Goal: Task Accomplishment & Management: Manage account settings

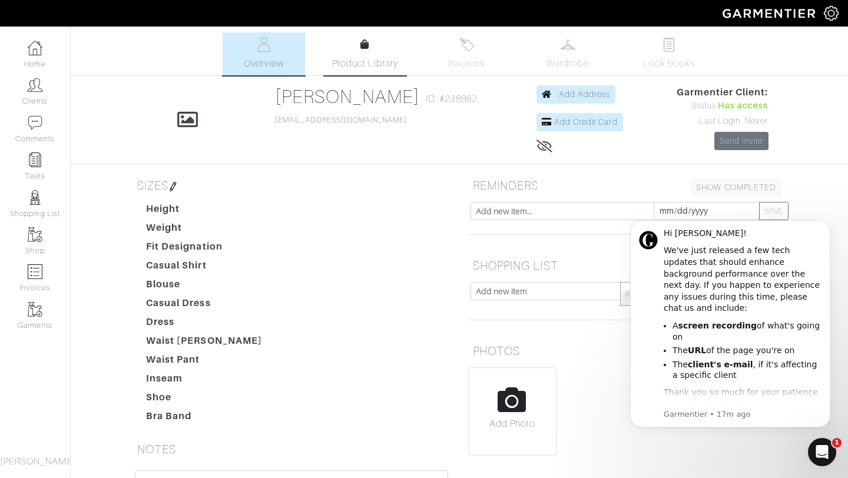
click at [349, 65] on span "Product Library" at bounding box center [365, 64] width 67 height 14
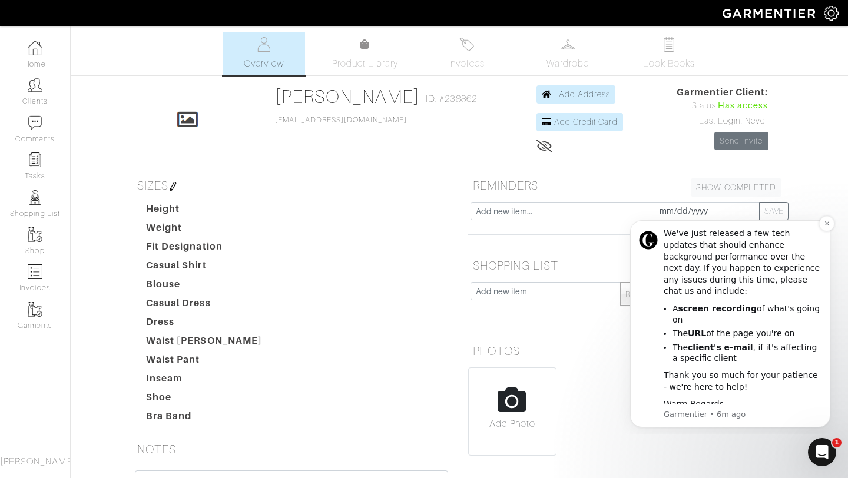
scroll to position [18, 0]
click at [340, 54] on link "Product Library" at bounding box center [365, 54] width 82 height 33
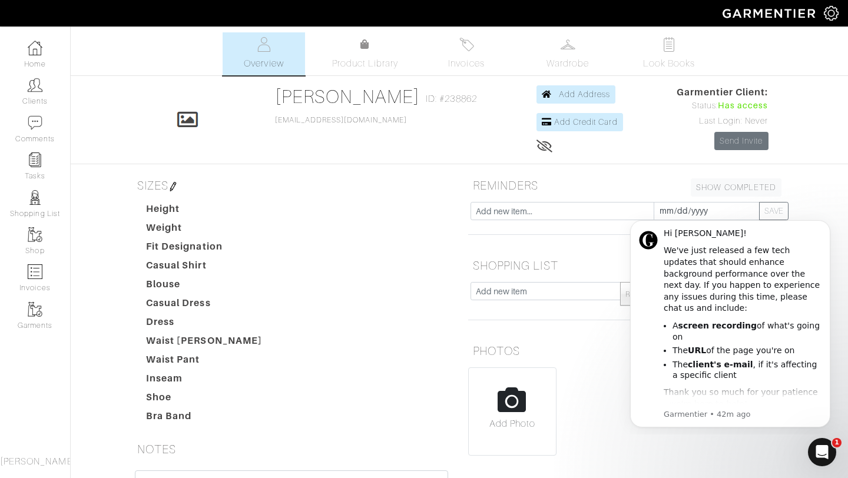
click at [562, 265] on h5 "SHOPPING LIST SHOW COMPLETED SHOW INCOMPLETE" at bounding box center [627, 266] width 318 height 24
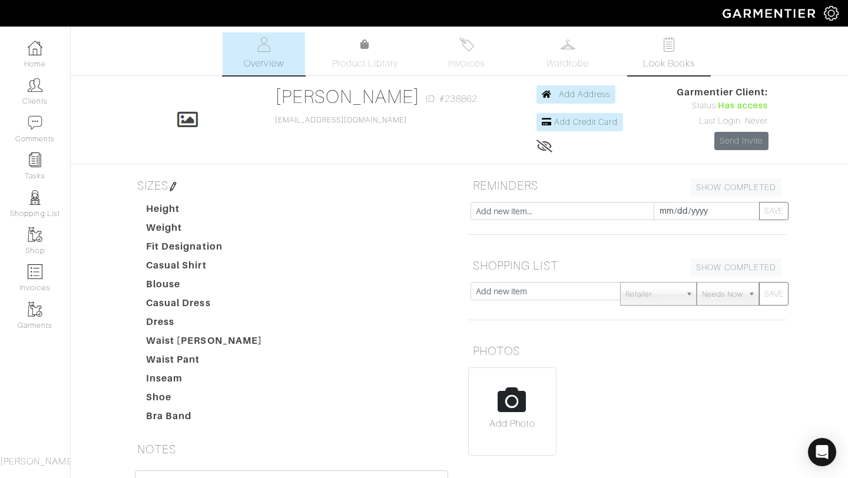
click at [676, 65] on span "Look Books" at bounding box center [669, 64] width 52 height 14
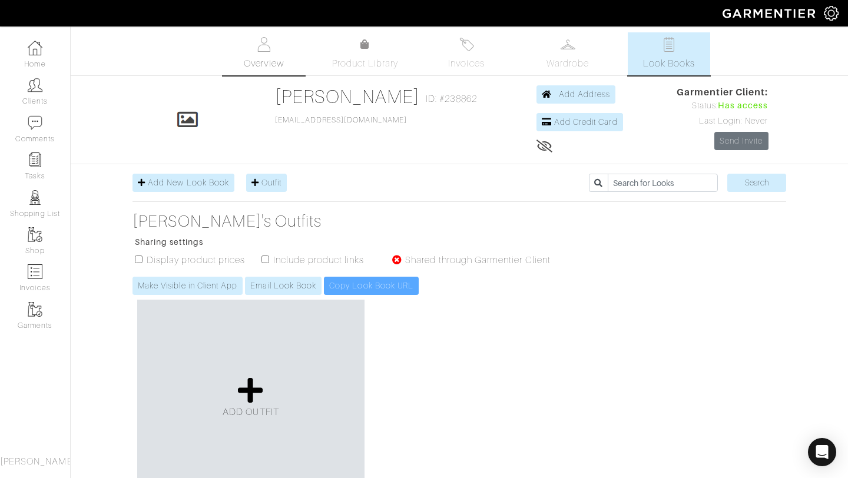
click at [270, 57] on span "Overview" at bounding box center [263, 64] width 39 height 14
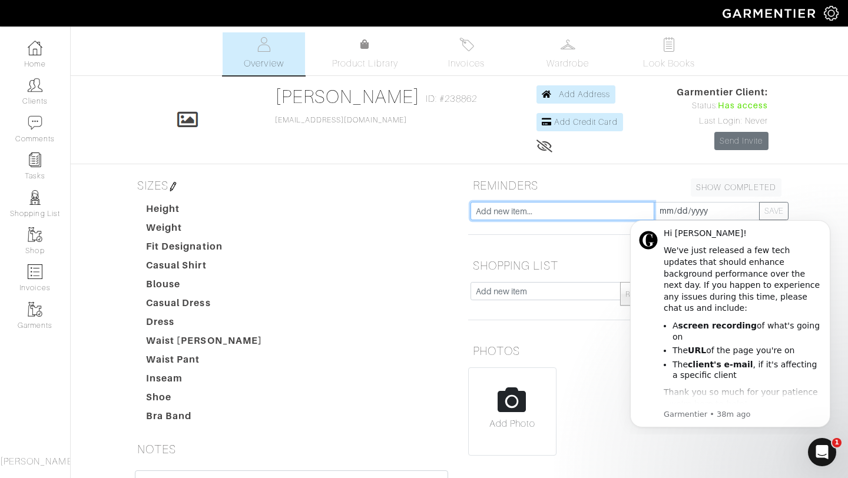
click at [500, 212] on input "text" at bounding box center [563, 211] width 184 height 18
type input "t"
type input "one patterned piece"
click at [759, 202] on button "SAVE" at bounding box center [773, 211] width 29 height 18
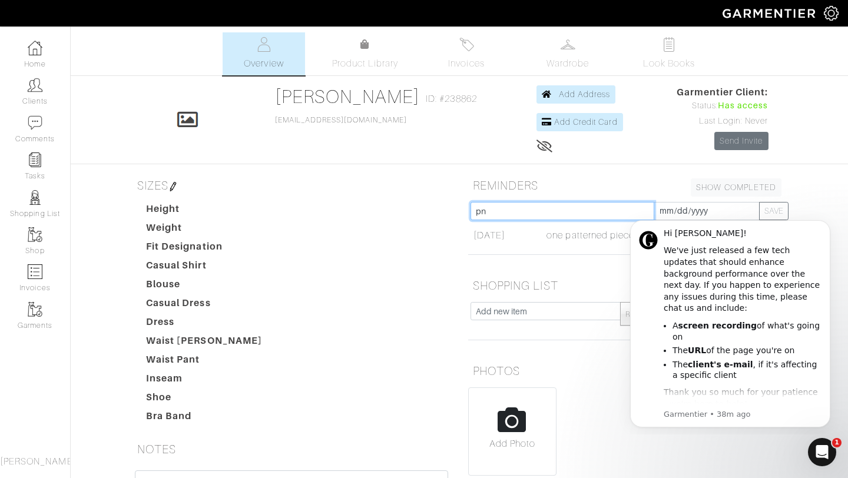
type input "p"
type input "one patterned piece"
click at [759, 202] on button "SAVE" at bounding box center [773, 211] width 29 height 18
type input "one cargo pant"
click at [759, 202] on button "SAVE" at bounding box center [773, 211] width 29 height 18
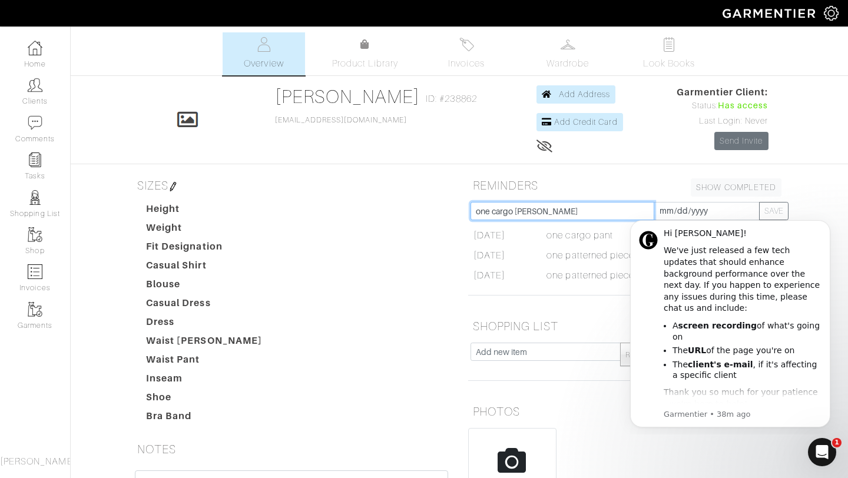
type input "one cargo [PERSON_NAME]"
click at [759, 202] on button "SAVE" at bounding box center [773, 211] width 29 height 18
type input "two pairs of dressy heels"
click at [759, 202] on button "SAVE" at bounding box center [773, 211] width 29 height 18
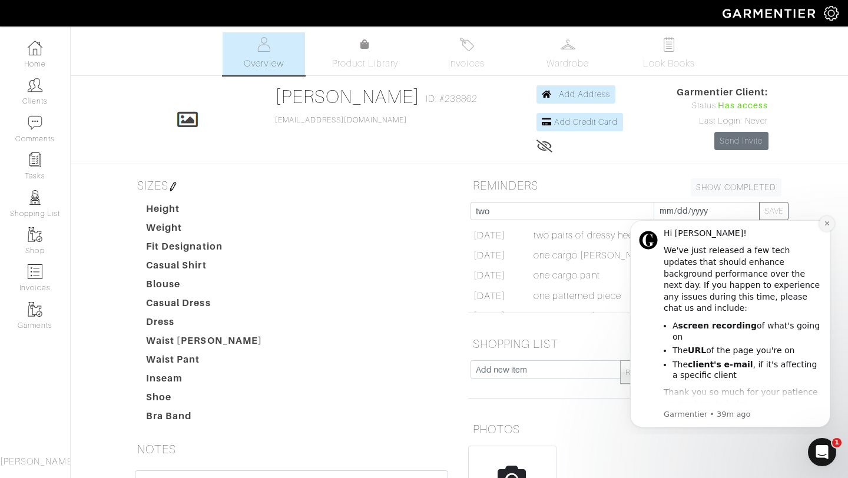
click at [829, 223] on icon "Dismiss notification" at bounding box center [827, 223] width 6 height 6
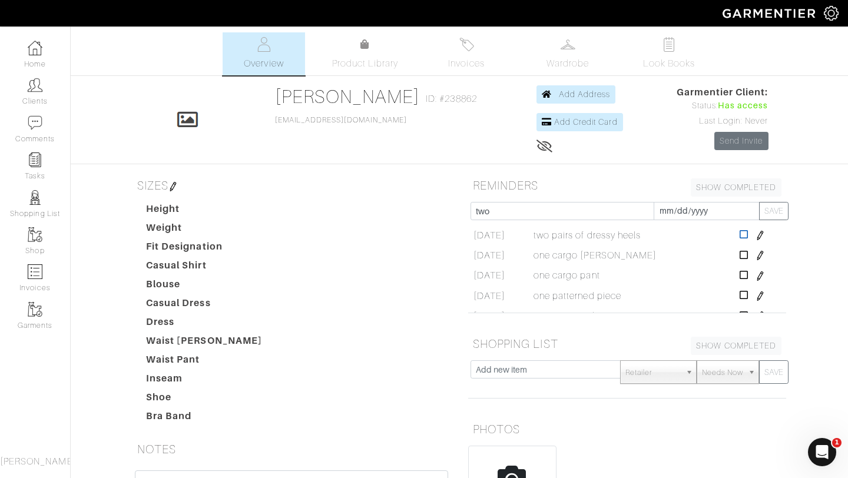
click at [746, 236] on icon at bounding box center [744, 234] width 9 height 9
click at [596, 215] on input "two" at bounding box center [563, 211] width 184 height 18
type input "t"
type input "one pair of dressy heels"
click at [759, 202] on button "SAVE" at bounding box center [773, 211] width 29 height 18
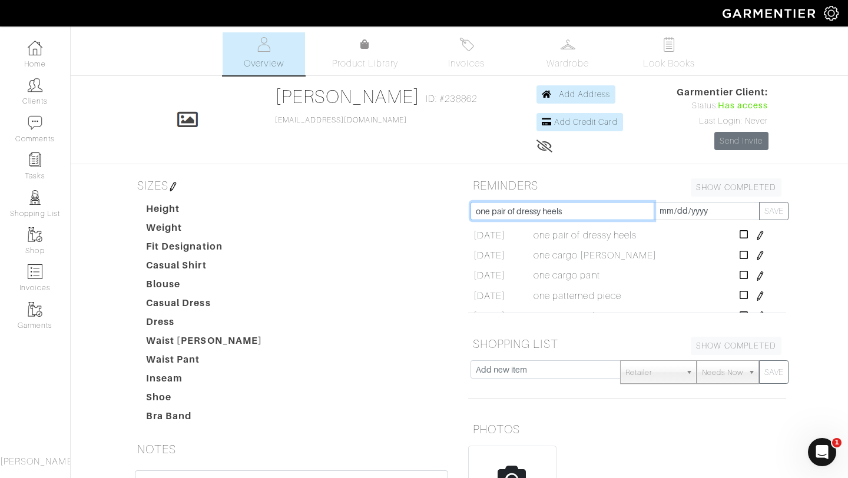
type input "one pair of dressy heels"
click at [759, 202] on button "SAVE" at bounding box center [773, 211] width 29 height 18
type input "one pair of jeans"
click at [759, 202] on button "SAVE" at bounding box center [773, 211] width 29 height 18
type input "one pair of boots"
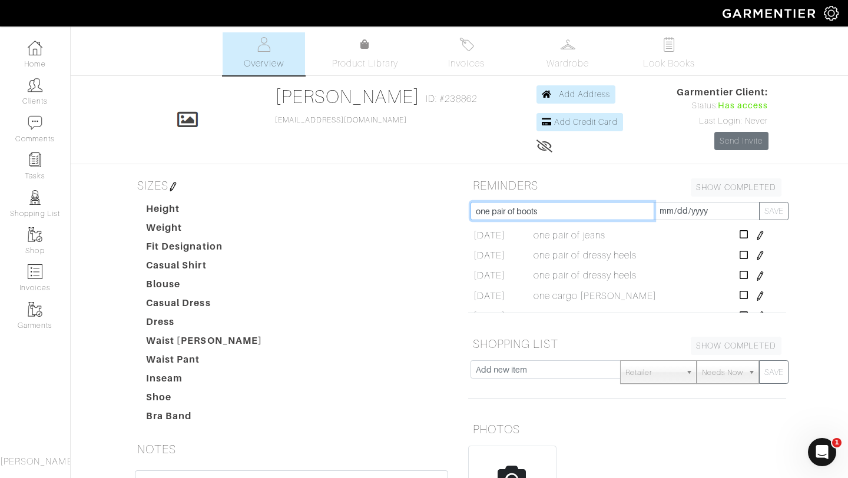
click at [759, 202] on button "SAVE" at bounding box center [773, 211] width 29 height 18
type input "one pair of boots"
click at [759, 202] on button "SAVE" at bounding box center [773, 211] width 29 height 18
type input "one pair of bangles"
click at [759, 202] on button "SAVE" at bounding box center [773, 211] width 29 height 18
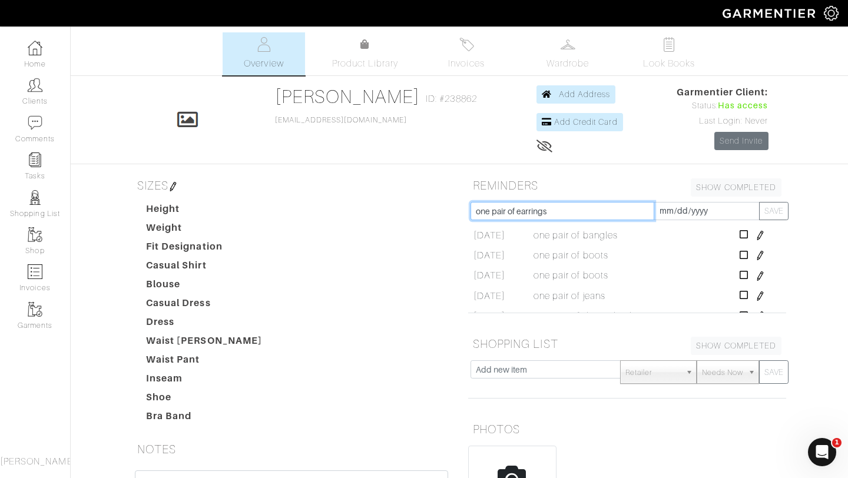
type input "one pair of earrings"
click at [759, 202] on button "SAVE" at bounding box center [773, 211] width 29 height 18
type input "one pair of earrings"
click at [759, 202] on button "SAVE" at bounding box center [773, 211] width 29 height 18
type input "one belt"
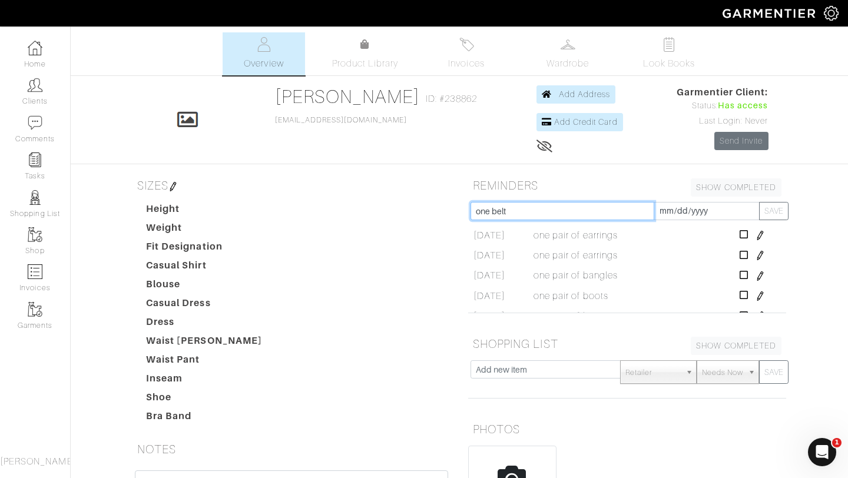
click at [759, 202] on button "SAVE" at bounding box center [773, 211] width 29 height 18
type input "one mesh top"
click at [759, 202] on button "SAVE" at bounding box center [773, 211] width 29 height 18
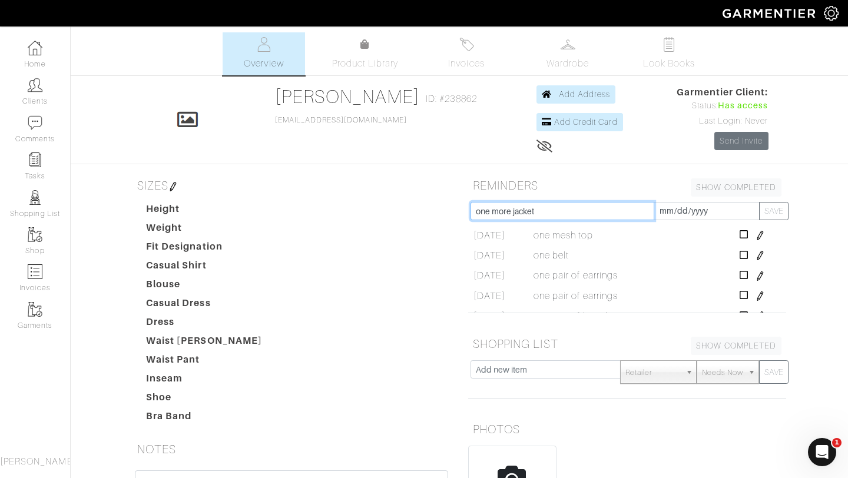
type input "one more jacket"
click at [759, 202] on button "SAVE" at bounding box center [773, 211] width 29 height 18
click at [745, 234] on icon at bounding box center [744, 234] width 9 height 9
click at [584, 210] on input "text" at bounding box center [563, 211] width 184 height 18
type input "one belt"
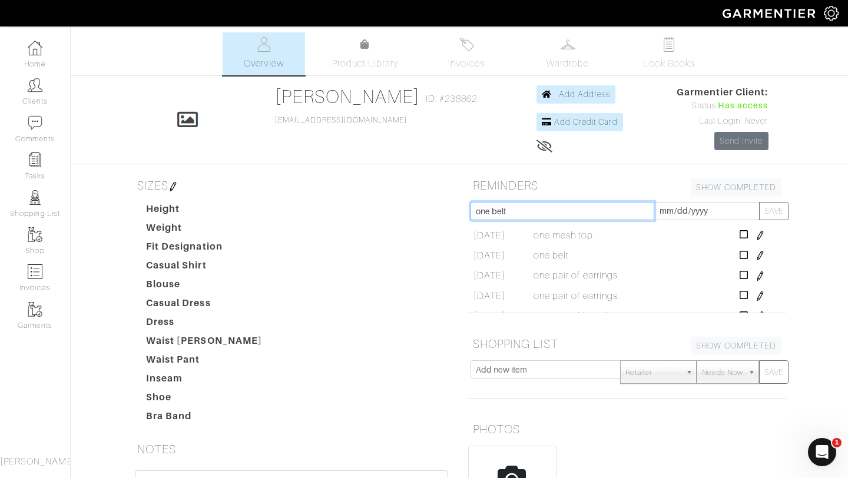
click at [759, 202] on button "SAVE" at bounding box center [773, 211] width 29 height 18
type input "one ring set"
click at [759, 202] on button "SAVE" at bounding box center [773, 211] width 29 height 18
click at [747, 254] on icon at bounding box center [744, 253] width 9 height 9
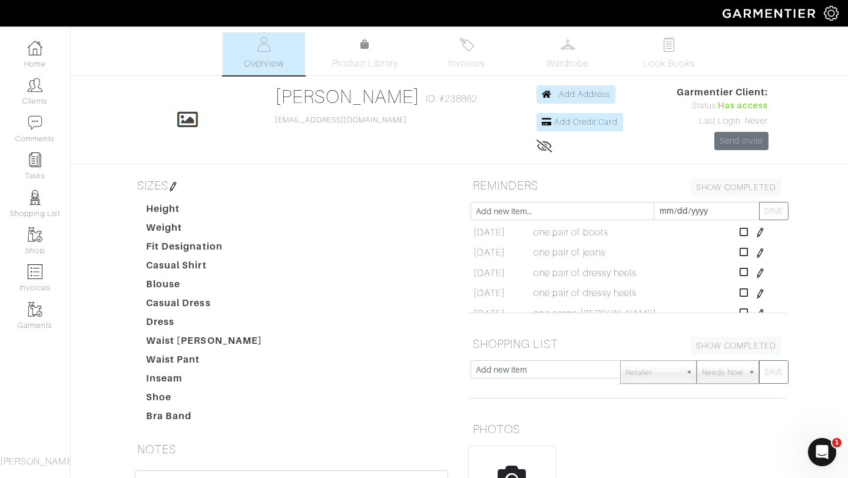
scroll to position [0, 0]
click at [593, 39] on link "Wardrobe" at bounding box center [568, 53] width 82 height 43
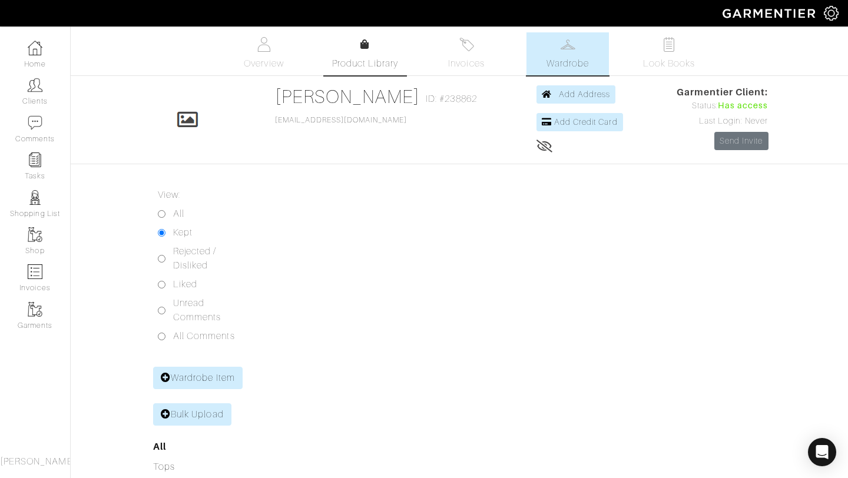
click at [364, 66] on span "Product Library" at bounding box center [365, 64] width 67 height 14
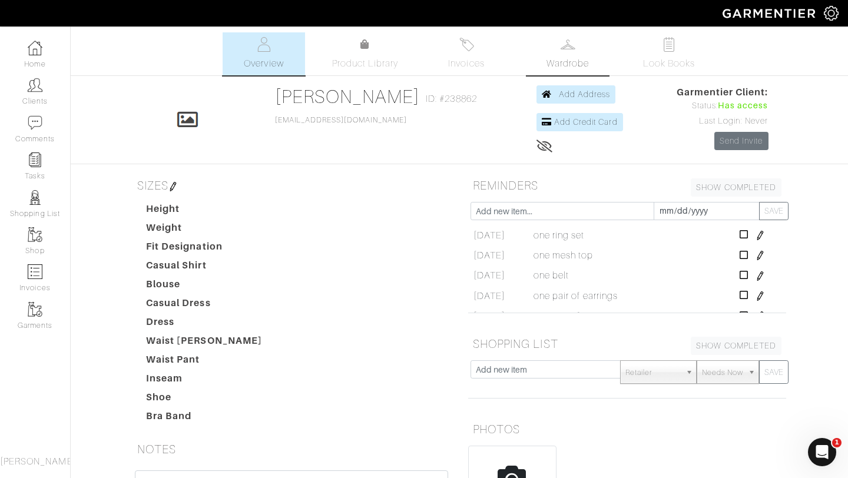
click at [580, 55] on link "Wardrobe" at bounding box center [568, 53] width 82 height 43
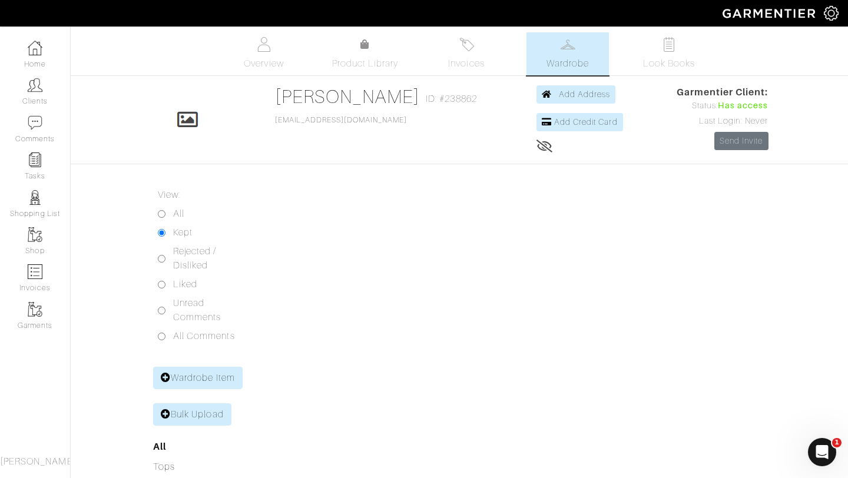
click at [348, 71] on ul "Overview Product Library Invoices Wardrobe Look Books" at bounding box center [459, 53] width 521 height 43
click at [356, 53] on link "Product Library" at bounding box center [365, 54] width 82 height 33
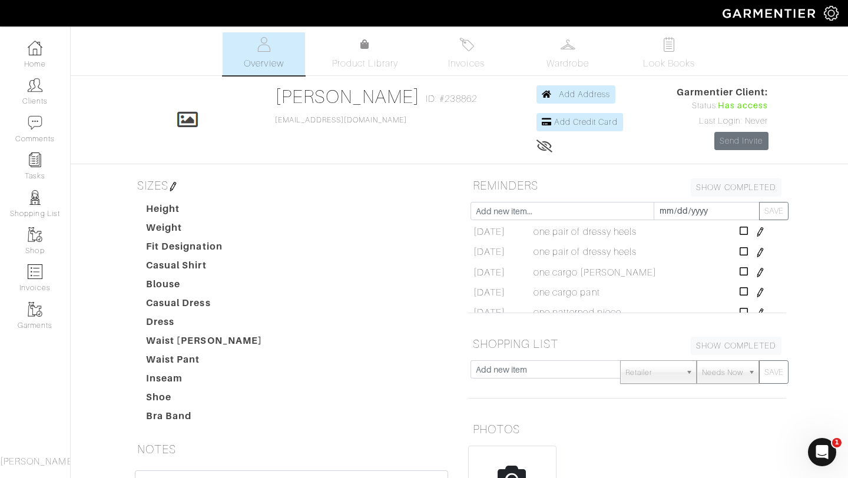
scroll to position [128, 0]
click at [744, 272] on icon at bounding box center [744, 267] width 9 height 9
click at [600, 212] on input "text" at bounding box center [563, 211] width 184 height 18
type input "one pair of jeans"
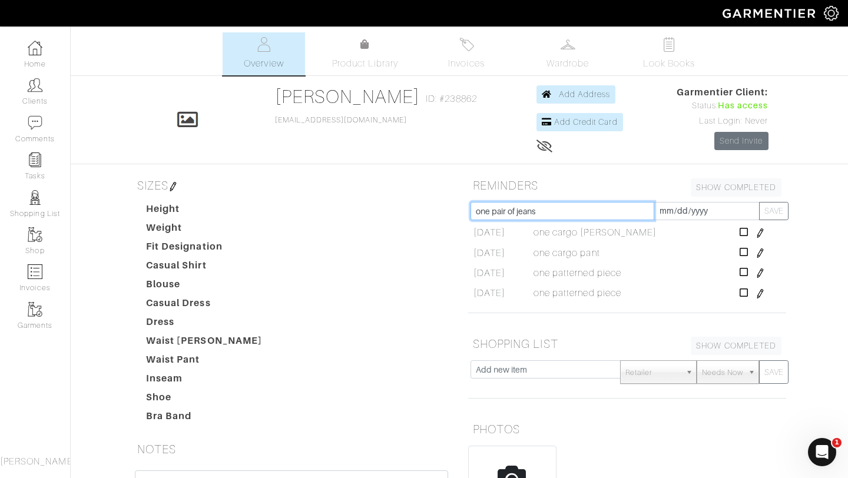
click at [759, 202] on button "SAVE" at bounding box center [773, 211] width 29 height 18
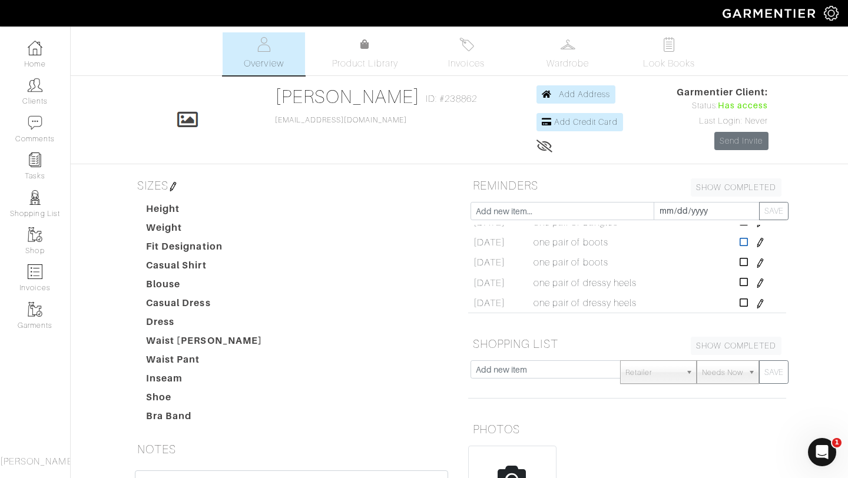
click at [744, 244] on icon at bounding box center [744, 241] width 9 height 9
click at [743, 247] on icon at bounding box center [744, 241] width 9 height 9
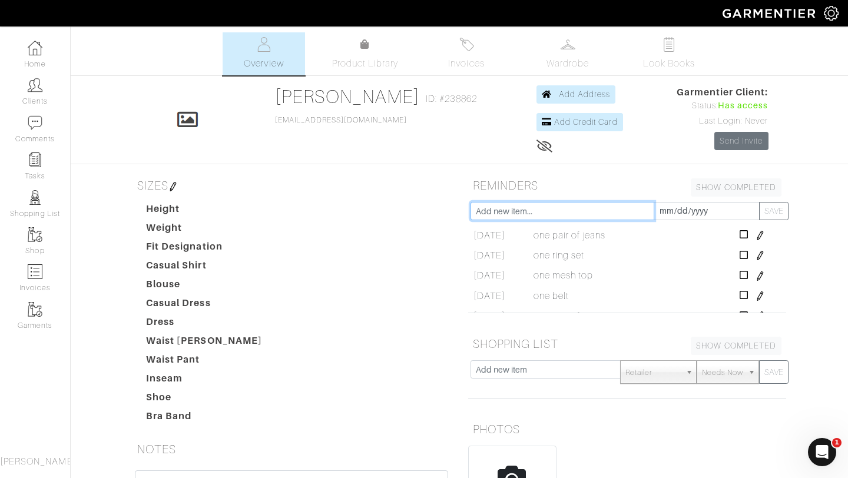
click at [557, 207] on input "text" at bounding box center [563, 211] width 184 height 18
type input "one pair of tall boots"
click at [759, 202] on button "SAVE" at bounding box center [773, 211] width 29 height 18
type input "o"
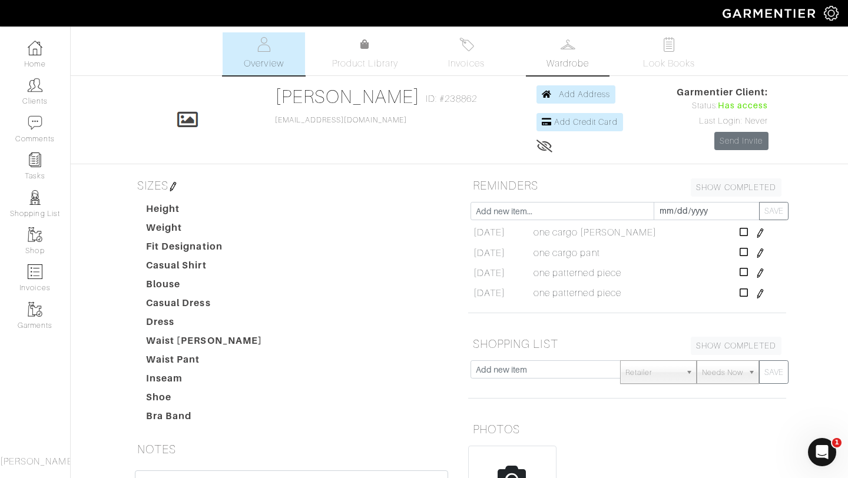
click at [569, 57] on span "Wardrobe" at bounding box center [568, 64] width 42 height 14
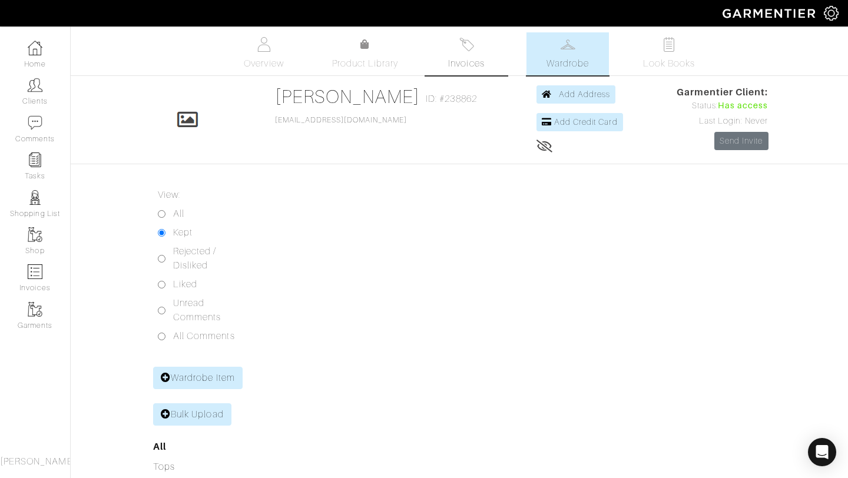
click at [455, 59] on span "Invoices" at bounding box center [466, 64] width 36 height 14
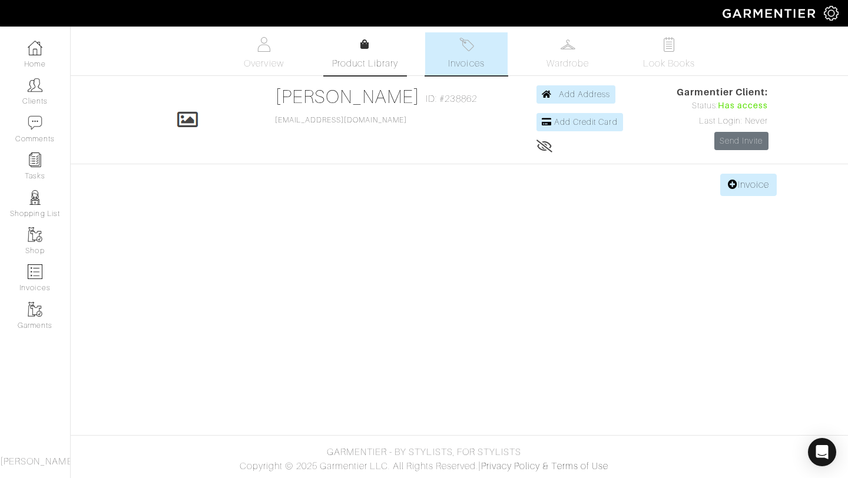
click at [369, 57] on span "Product Library" at bounding box center [365, 64] width 67 height 14
